Goal: Navigation & Orientation: Find specific page/section

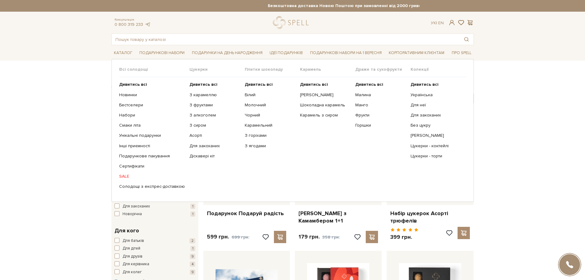
click at [126, 174] on link "SALE" at bounding box center [152, 176] width 66 height 6
